Goal: Information Seeking & Learning: Learn about a topic

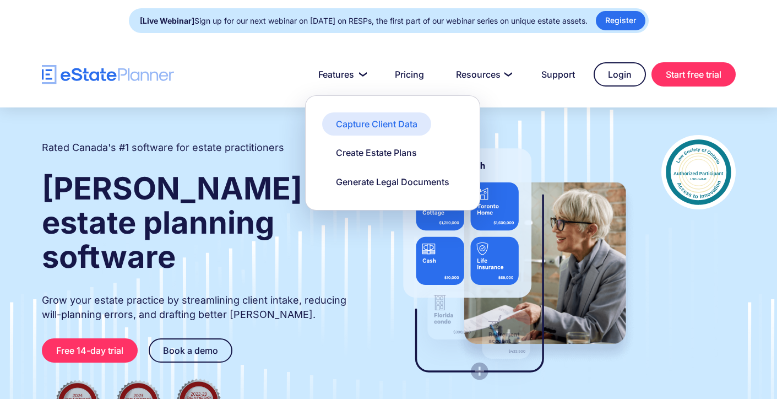
click at [348, 123] on div "Capture Client Data" at bounding box center [376, 124] width 81 height 12
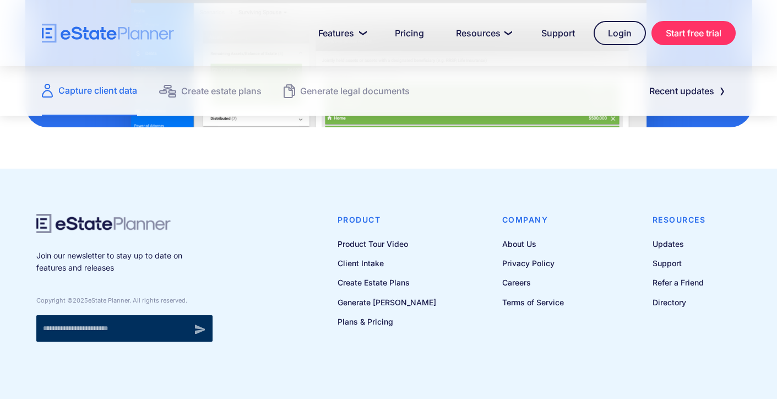
scroll to position [1561, 0]
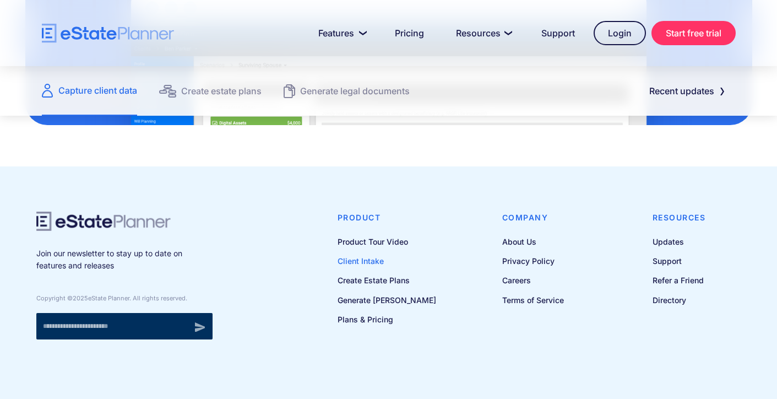
click at [361, 257] on link "Client Intake" at bounding box center [386, 261] width 99 height 14
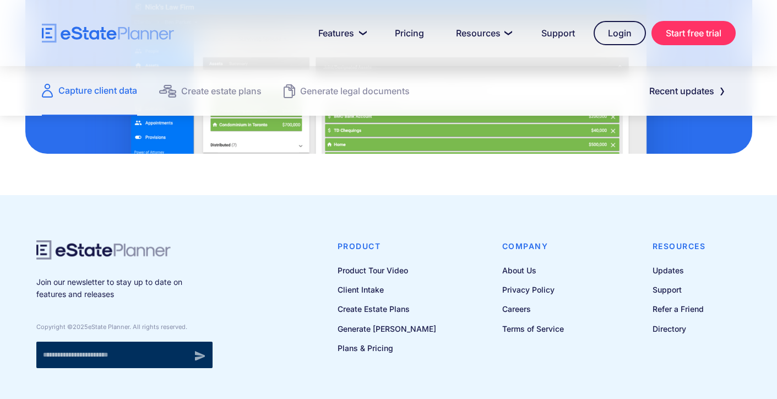
scroll to position [1561, 0]
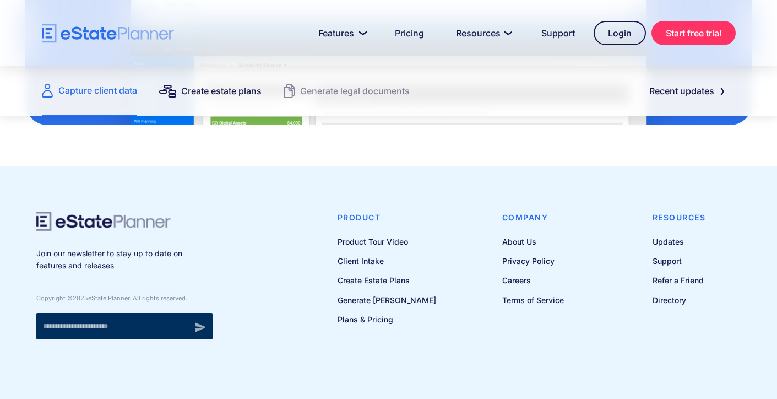
click at [221, 86] on div "Create estate plans" at bounding box center [221, 90] width 80 height 15
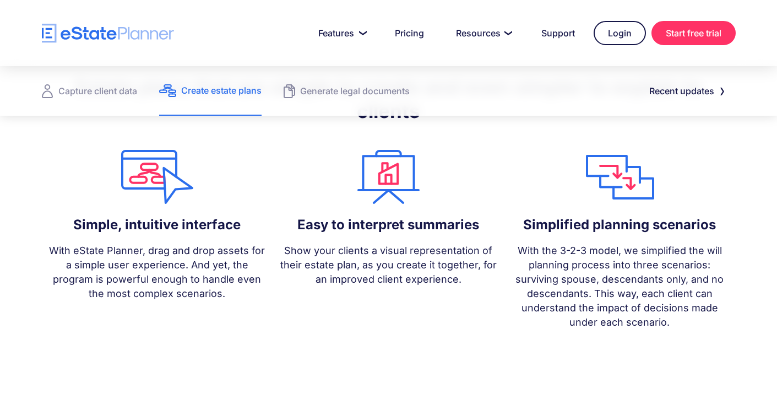
scroll to position [941, 0]
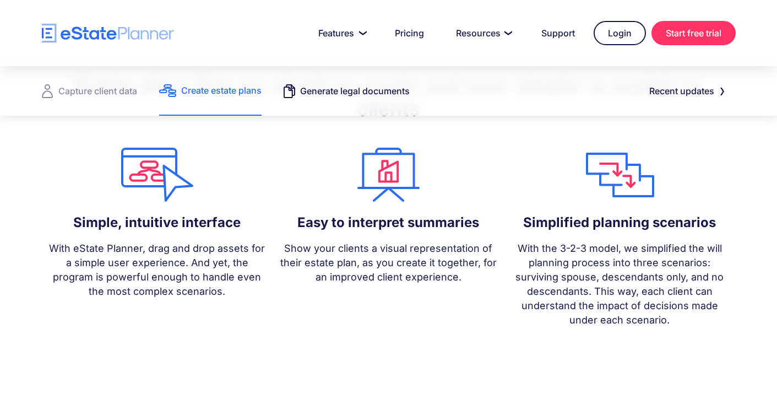
click at [345, 89] on div "Generate legal documents" at bounding box center [355, 90] width 110 height 15
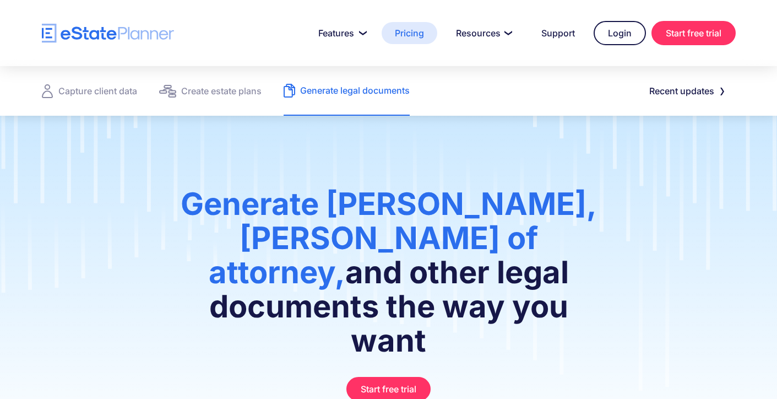
click at [408, 28] on link "Pricing" at bounding box center [410, 33] width 56 height 22
